Goal: Find specific page/section: Find specific page/section

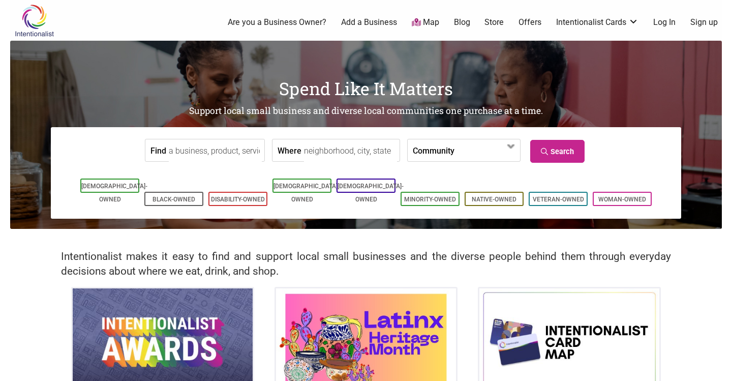
click at [213, 149] on input "Find" at bounding box center [215, 150] width 93 height 23
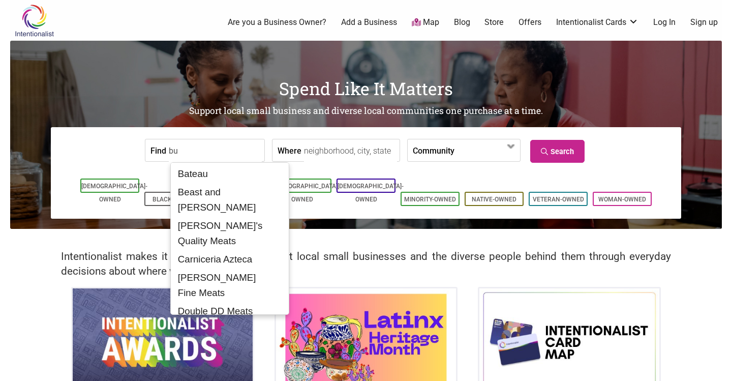
type input "b"
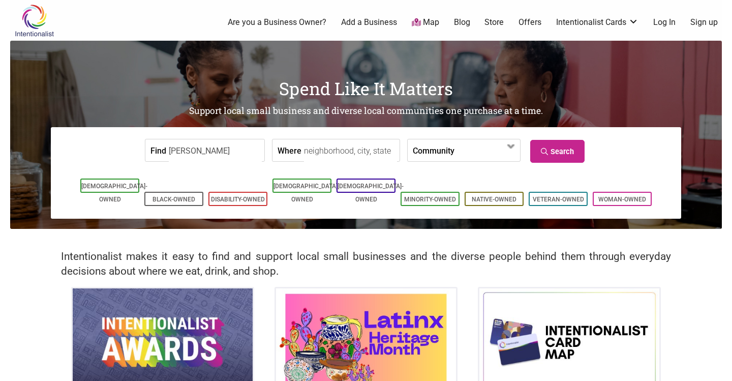
type input "[PERSON_NAME]"
click at [557, 143] on link "Search" at bounding box center [557, 151] width 54 height 23
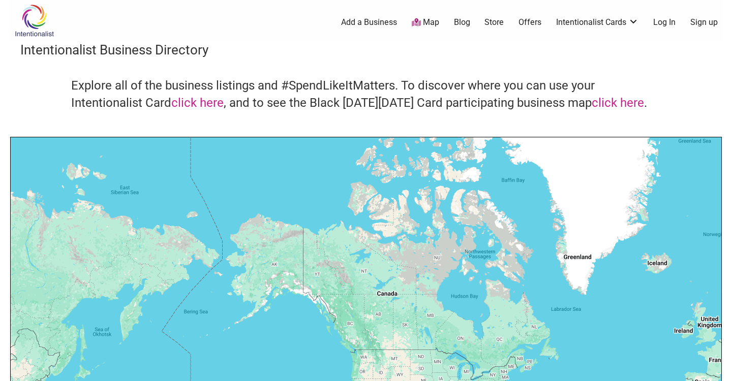
click at [559, 82] on h4 "Explore all of the business listings and #SpendLikeItMatters. To discover where…" at bounding box center [366, 94] width 590 height 34
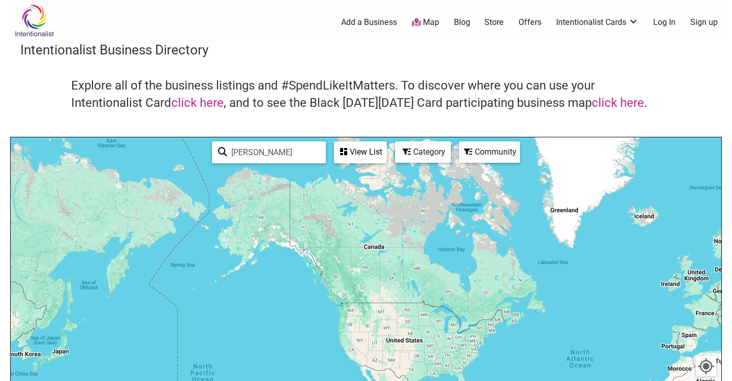
click at [282, 151] on input "[PERSON_NAME]" at bounding box center [273, 152] width 93 height 20
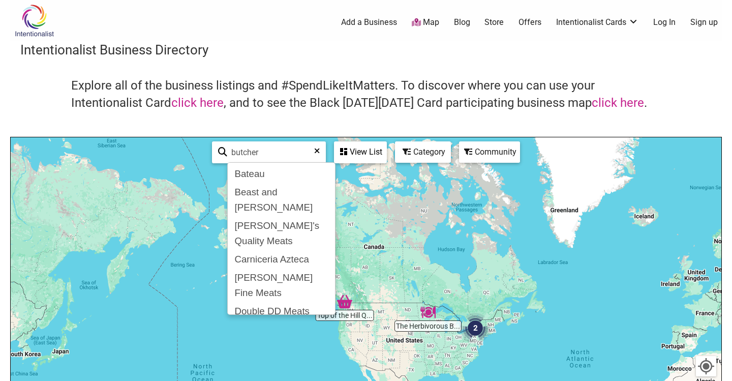
type input "butcher"
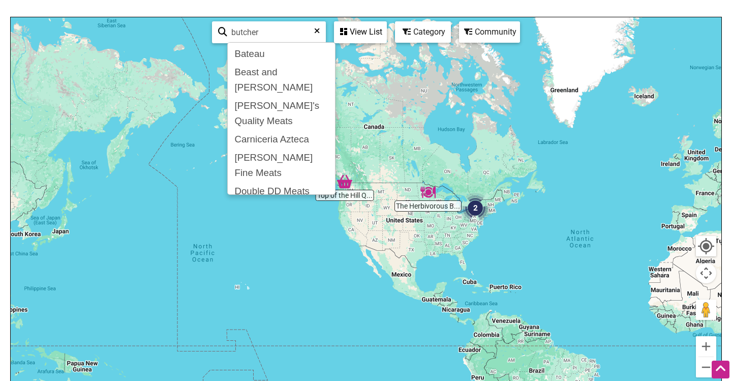
scroll to position [124, 0]
